Goal: Book appointment/travel/reservation

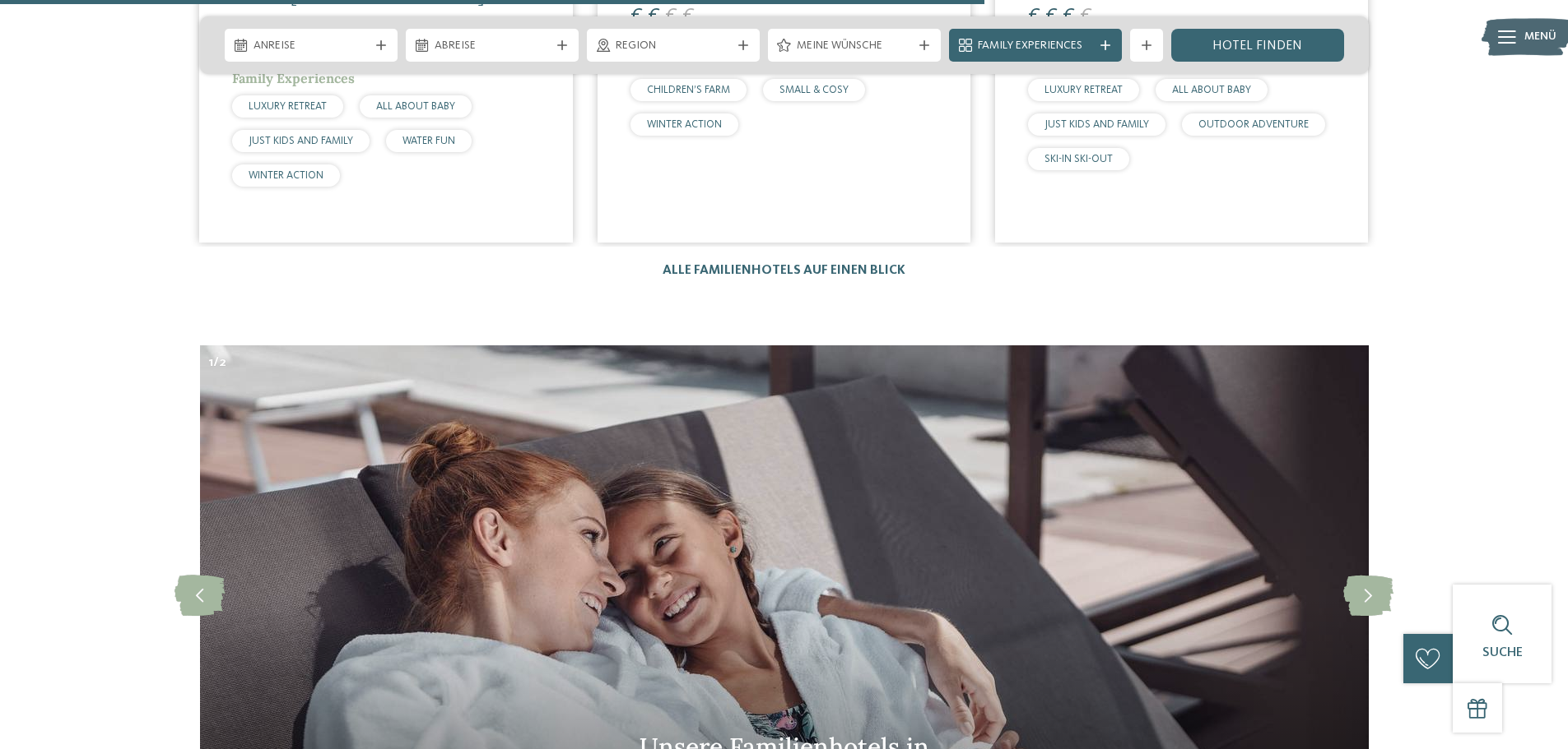
scroll to position [4770, 0]
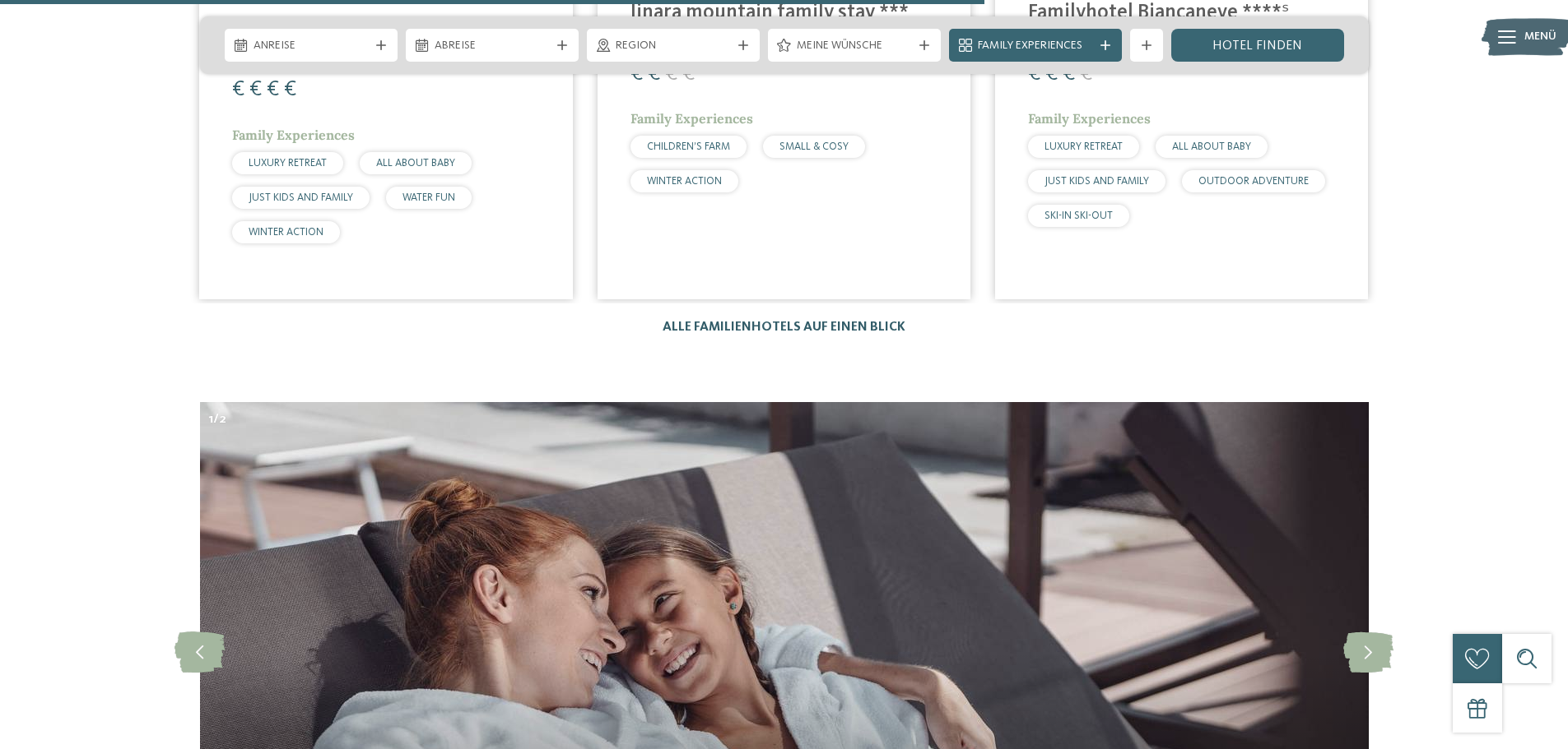
click at [731, 321] on link "Alle Familienhotels auf einen Blick" at bounding box center [784, 327] width 243 height 13
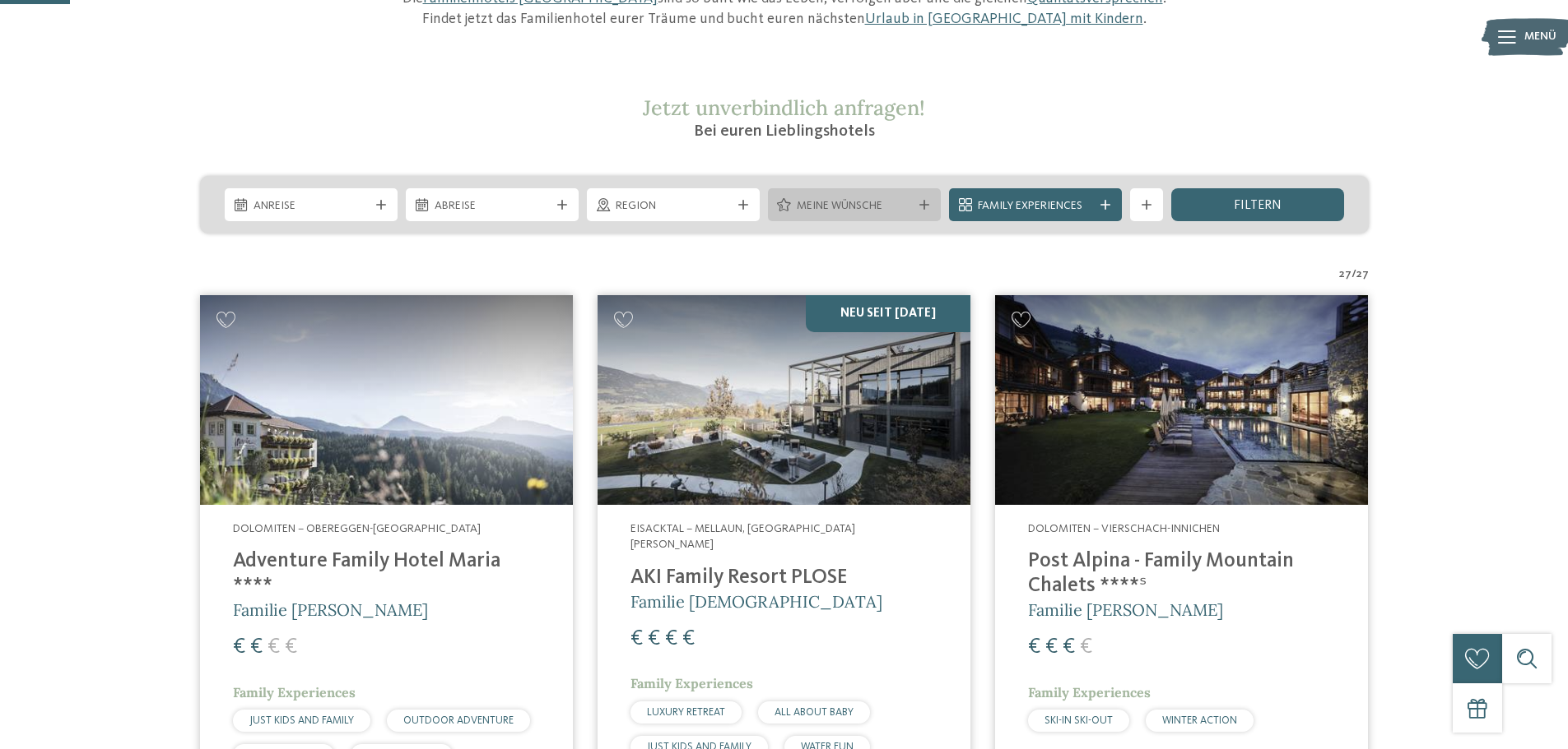
click at [793, 202] on div "Meine Wünsche" at bounding box center [854, 206] width 123 height 19
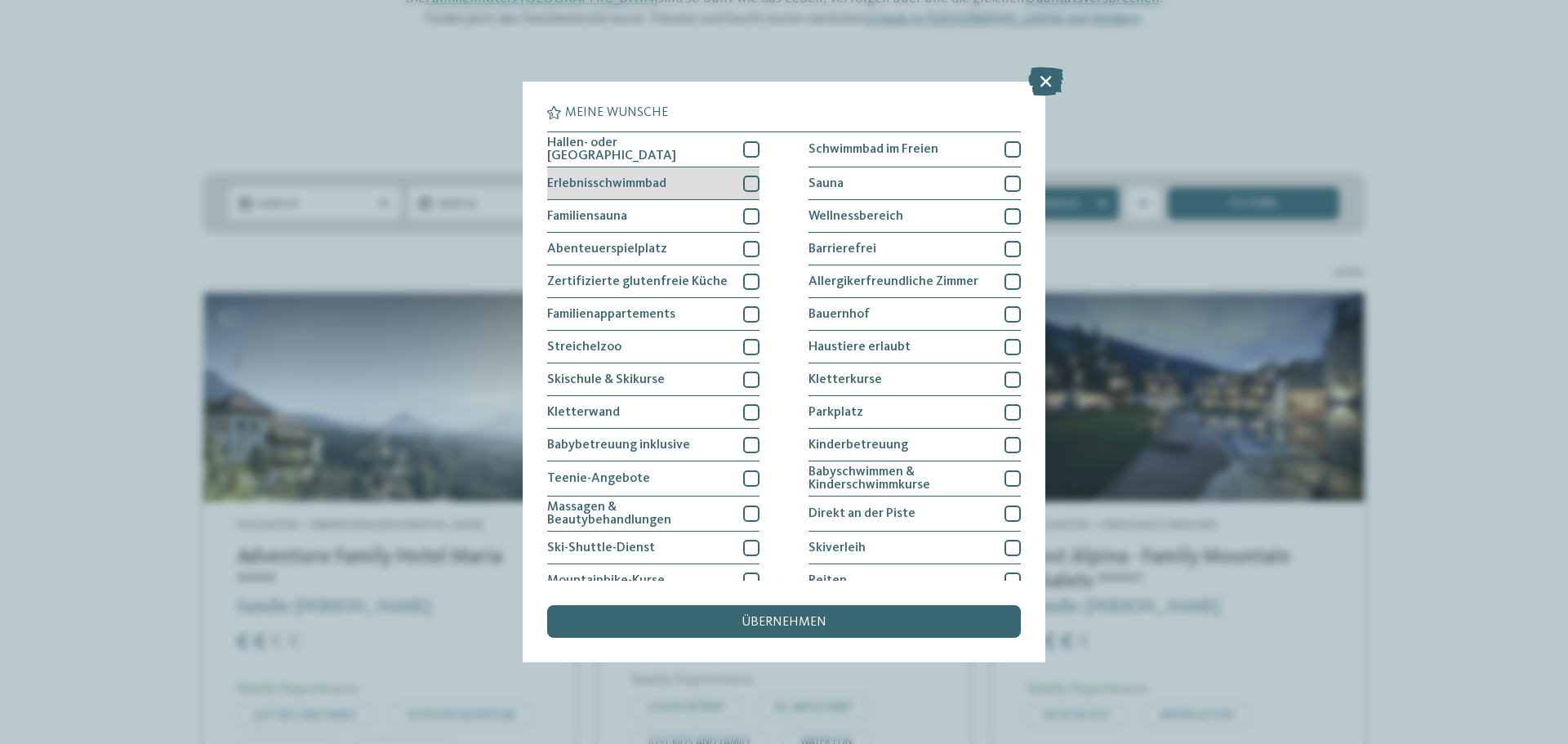
click at [748, 176] on div at bounding box center [751, 183] width 16 height 16
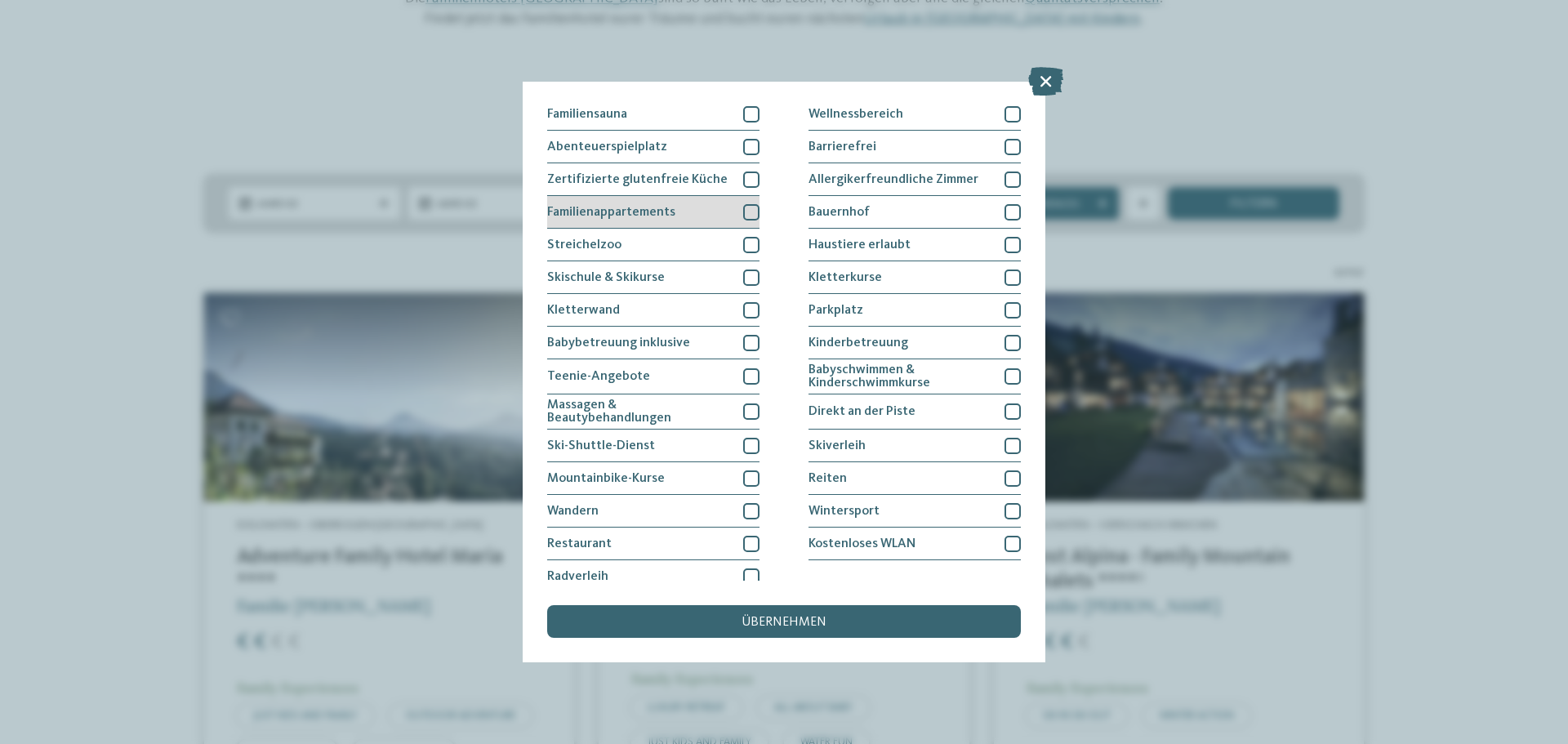
scroll to position [112, 0]
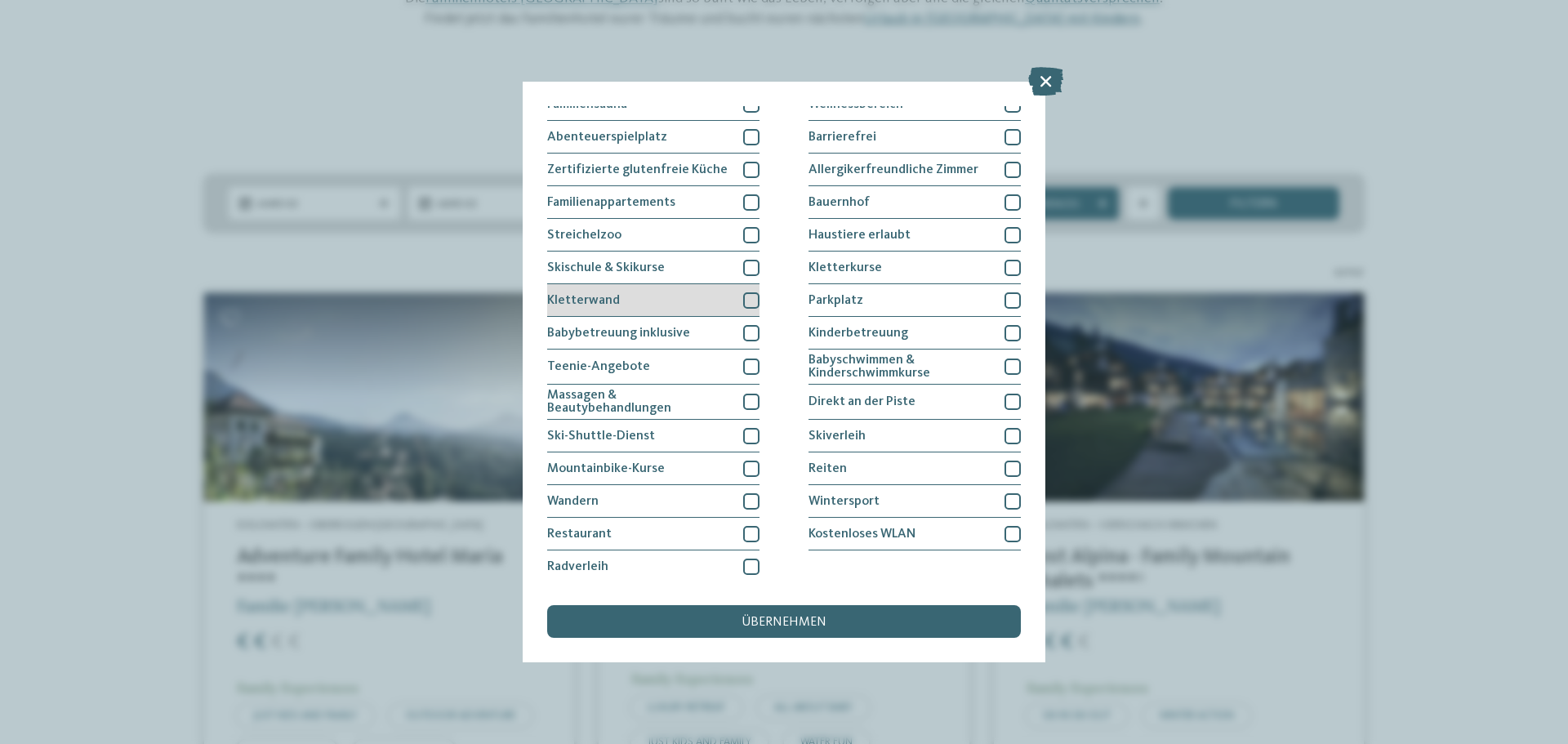
click at [747, 295] on div at bounding box center [751, 300] width 16 height 16
click at [748, 293] on div at bounding box center [751, 300] width 16 height 16
click at [706, 644] on div "Meine Wünsche Hallen- oder Schleusenbad Schwimmbad im Freien Sauna" at bounding box center [784, 372] width 523 height 581
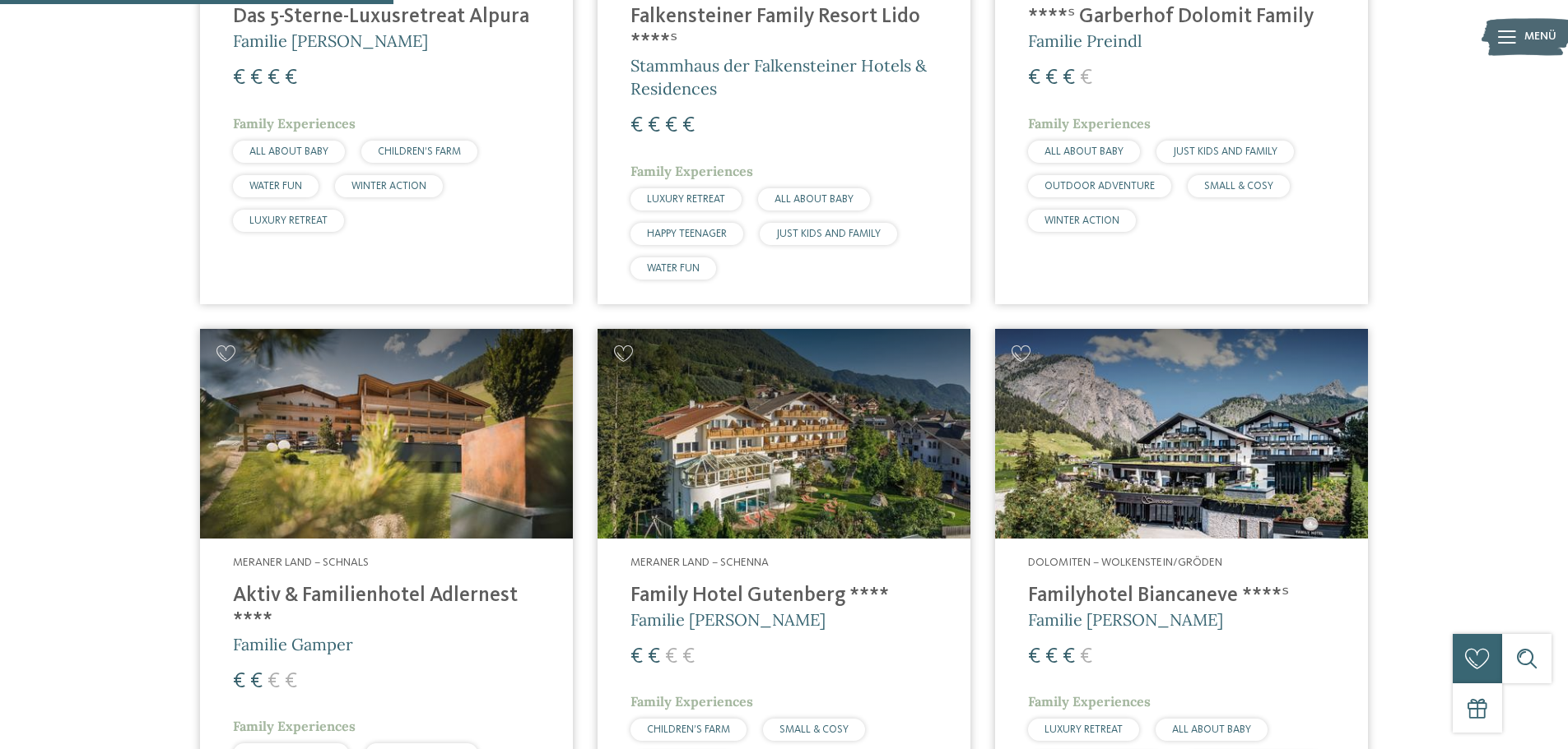
scroll to position [1399, 0]
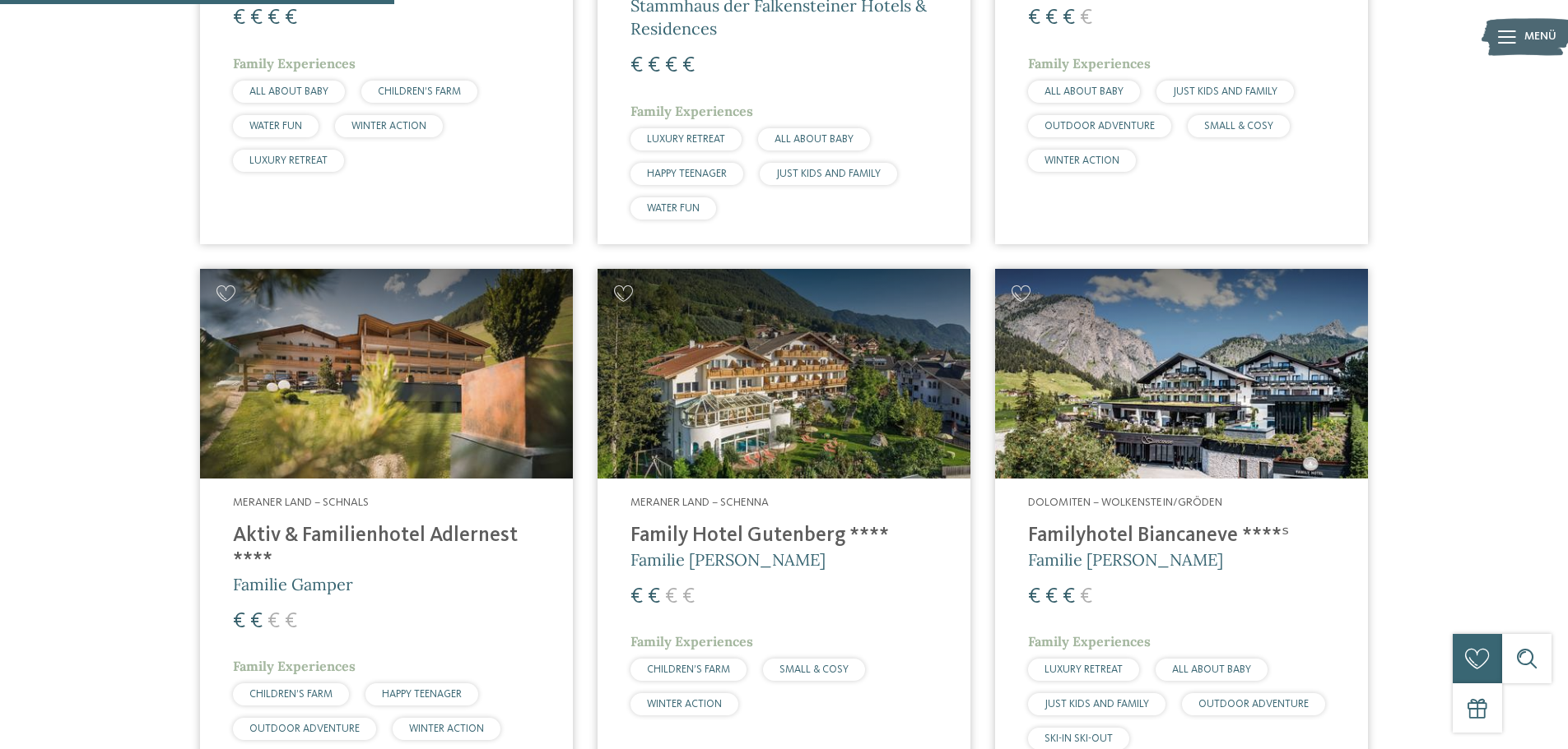
click at [1230, 409] on img at bounding box center [1182, 374] width 373 height 210
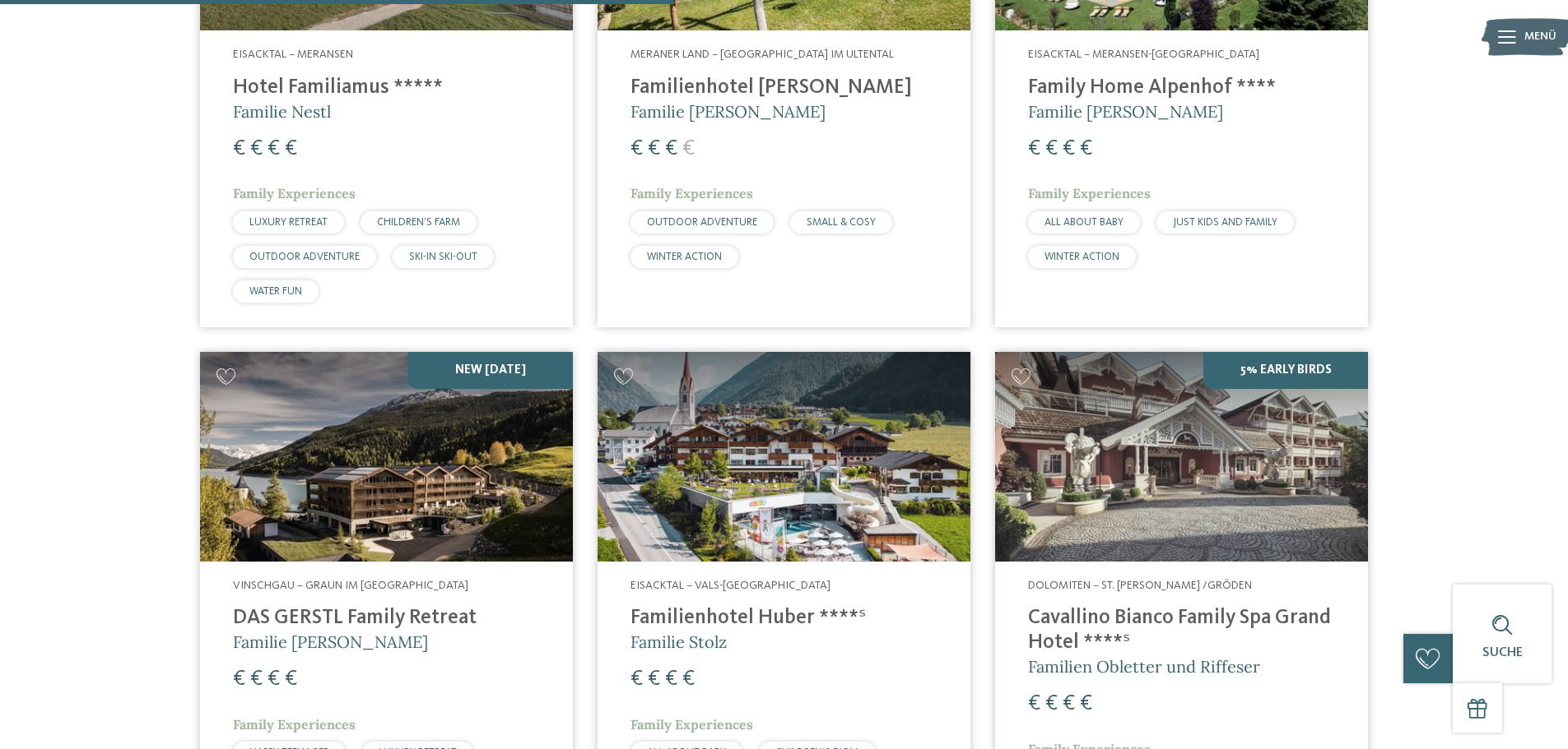
scroll to position [2385, 0]
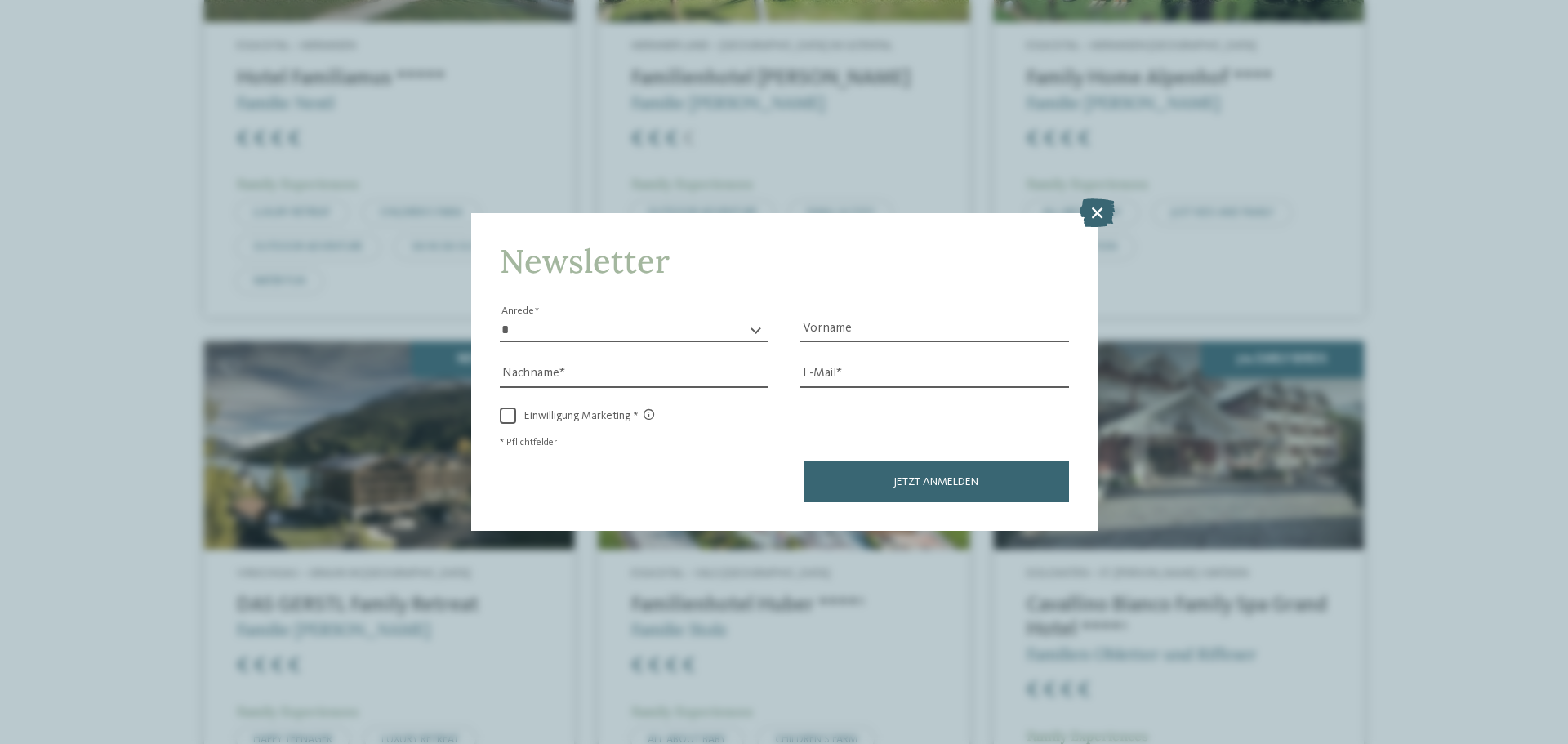
click at [1112, 211] on icon at bounding box center [1097, 213] width 35 height 29
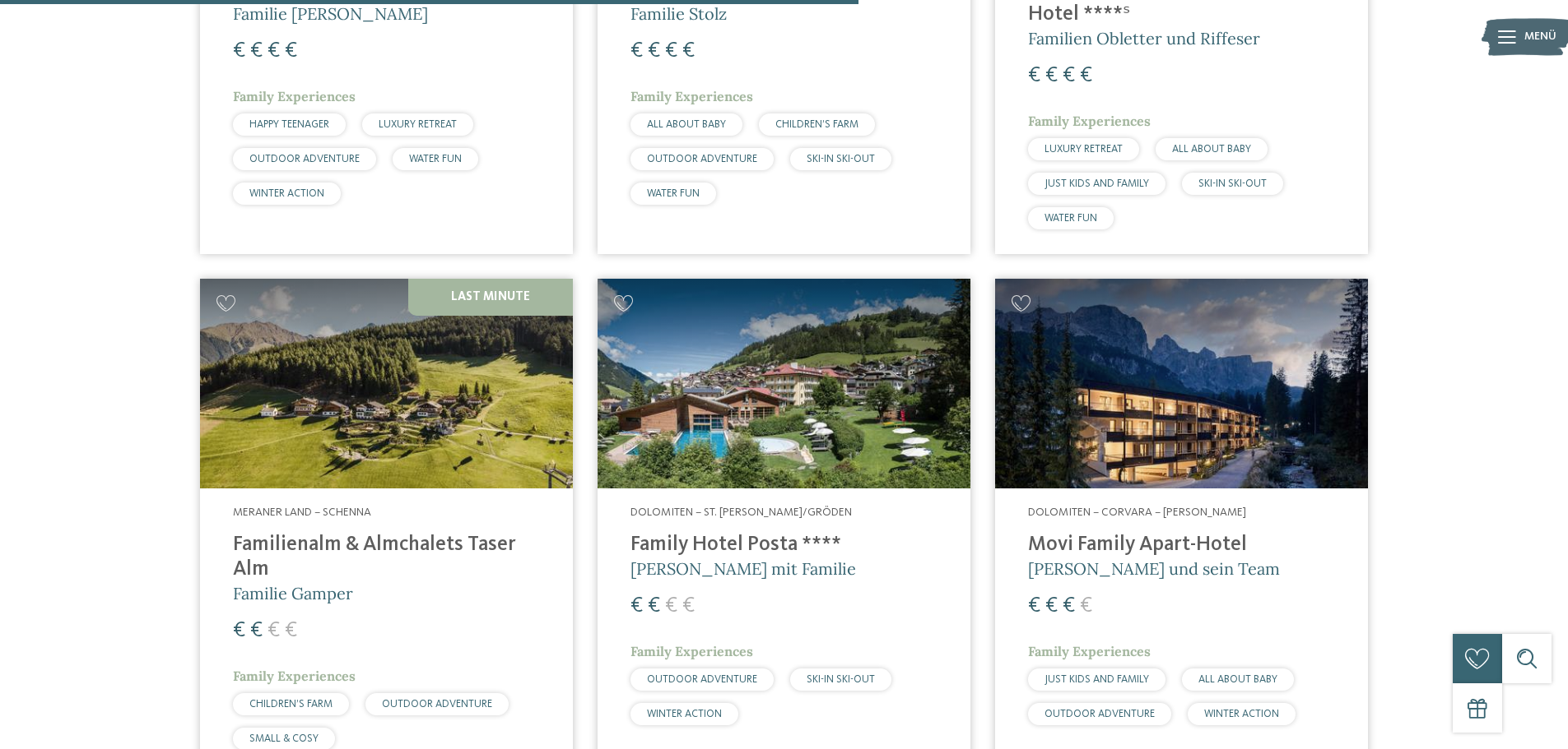
scroll to position [3043, 0]
